Goal: Navigation & Orientation: Find specific page/section

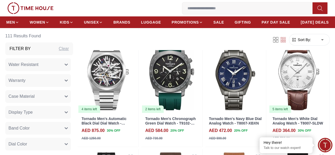
scroll to position [905, 0]
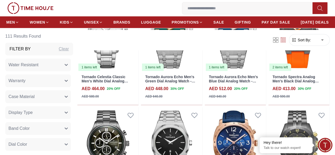
scroll to position [1814, 0]
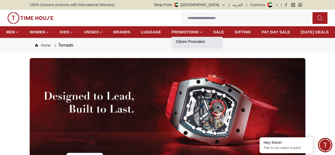
click at [211, 42] on link "Citizen Promotion" at bounding box center [197, 41] width 42 height 5
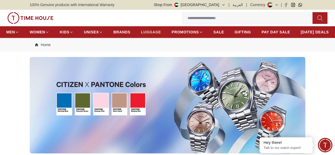
click at [161, 34] on span "LUGGAGE" at bounding box center [151, 31] width 20 height 5
